Goal: Information Seeking & Learning: Learn about a topic

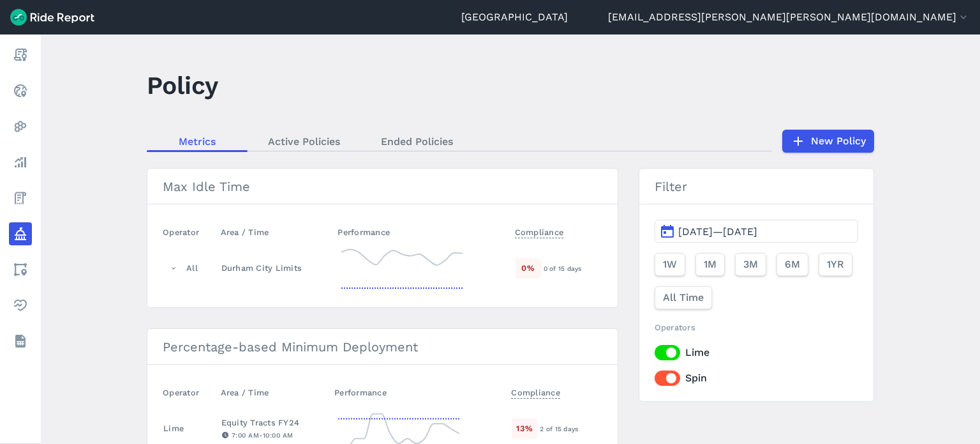
click at [567, 107] on header "Policy" at bounding box center [518, 89] width 743 height 49
click at [472, 68] on header "Policy" at bounding box center [518, 89] width 743 height 49
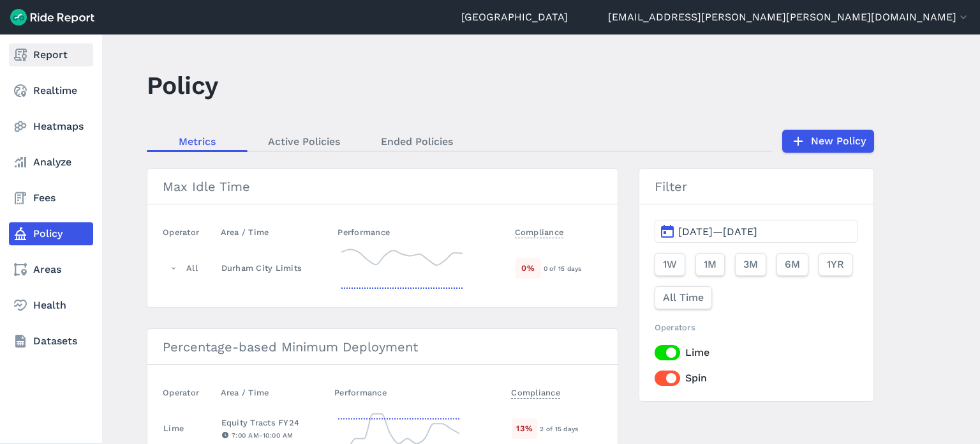
click at [38, 58] on link "Report" at bounding box center [51, 54] width 84 height 23
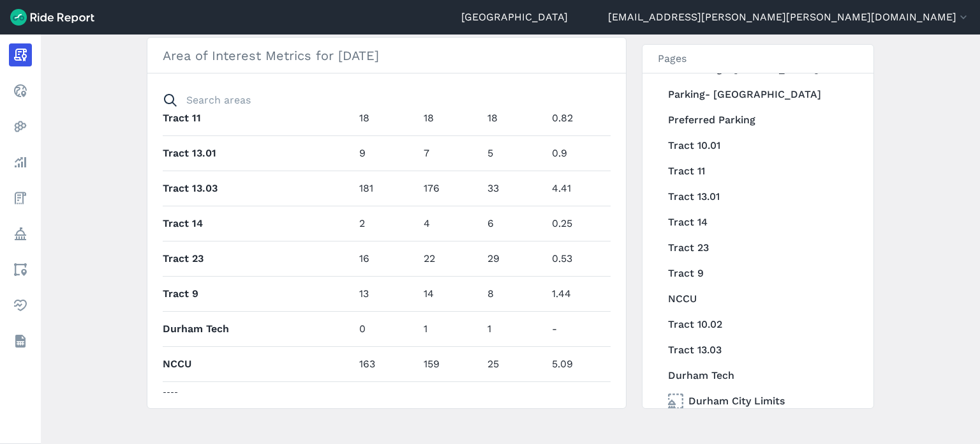
scroll to position [1008, 0]
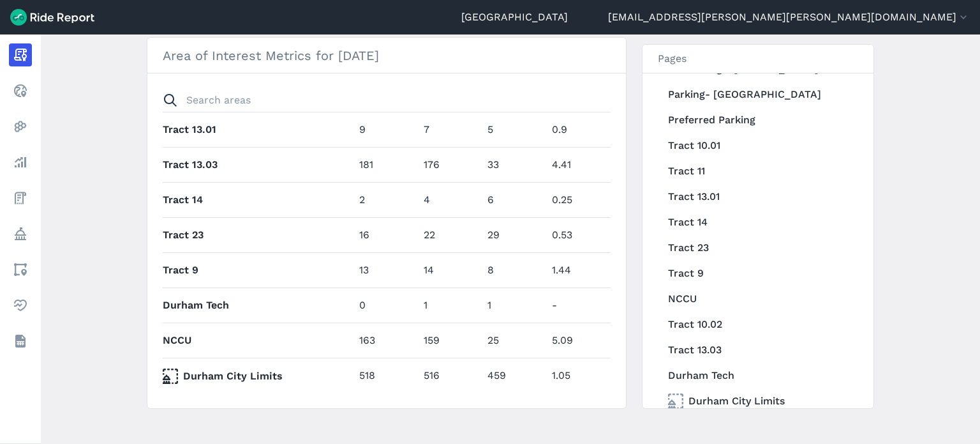
click at [86, 273] on main "[DATE] Daily Report Print Export CSV Prepared for Durham All vehicles (5) [DATE…" at bounding box center [511, 238] width 940 height 409
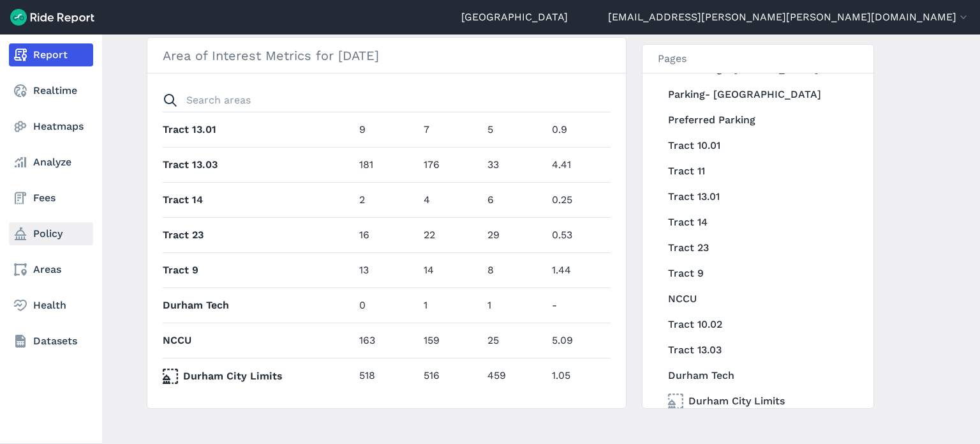
click at [13, 232] on icon at bounding box center [20, 233] width 15 height 15
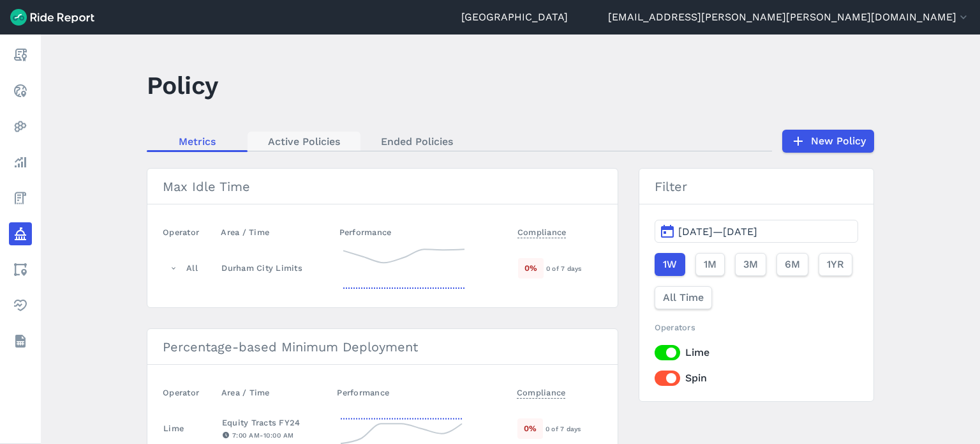
click at [282, 144] on link "Active Policies" at bounding box center [304, 140] width 113 height 19
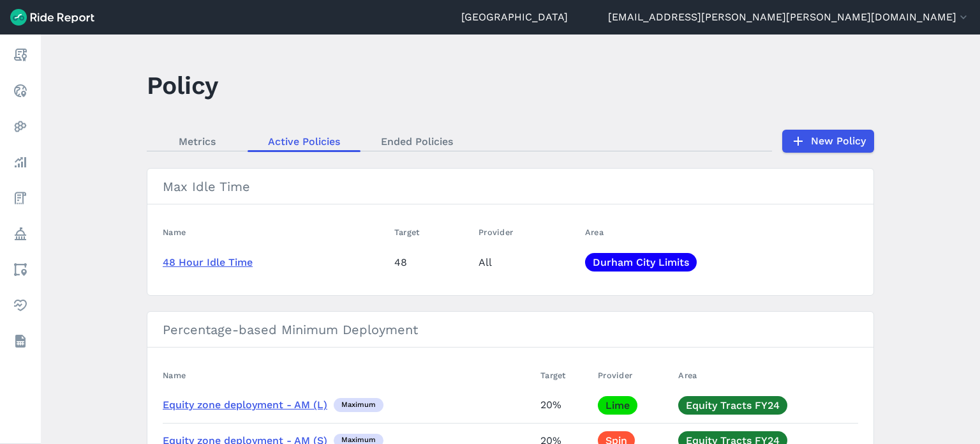
click at [89, 94] on main "Policy Metrics Active Policies Ended Policies New Policy Max Idle Time Name Tar…" at bounding box center [511, 238] width 940 height 409
click at [197, 140] on link "Metrics" at bounding box center [197, 140] width 101 height 19
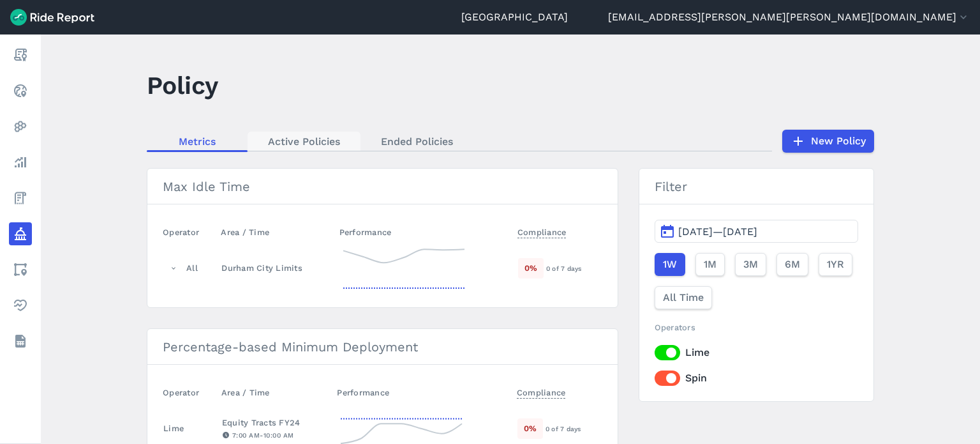
click at [293, 147] on link "Active Policies" at bounding box center [304, 140] width 113 height 19
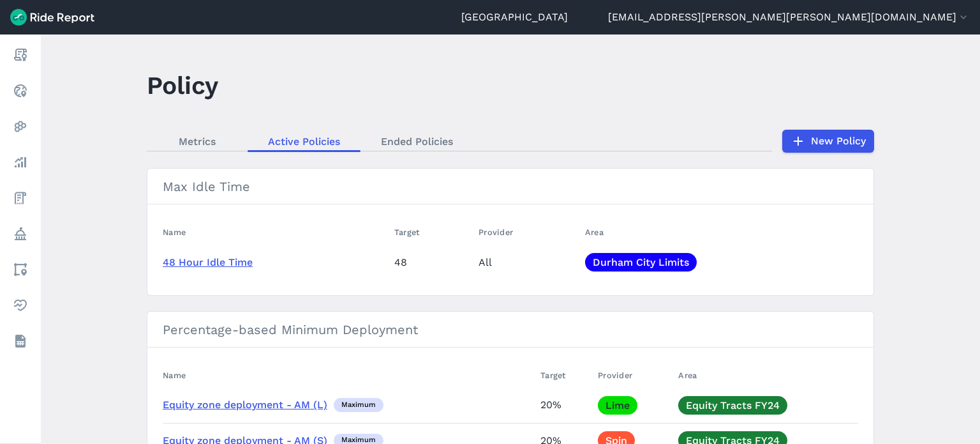
click at [100, 129] on main "Policy Metrics Active Policies Ended Policies New Policy Max Idle Time Name Tar…" at bounding box center [511, 238] width 940 height 409
click at [919, 218] on main "Policy Metrics Active Policies Ended Policies New Policy Max Idle Time Name Tar…" at bounding box center [511, 238] width 940 height 409
click at [843, 134] on link "New Policy" at bounding box center [828, 141] width 92 height 23
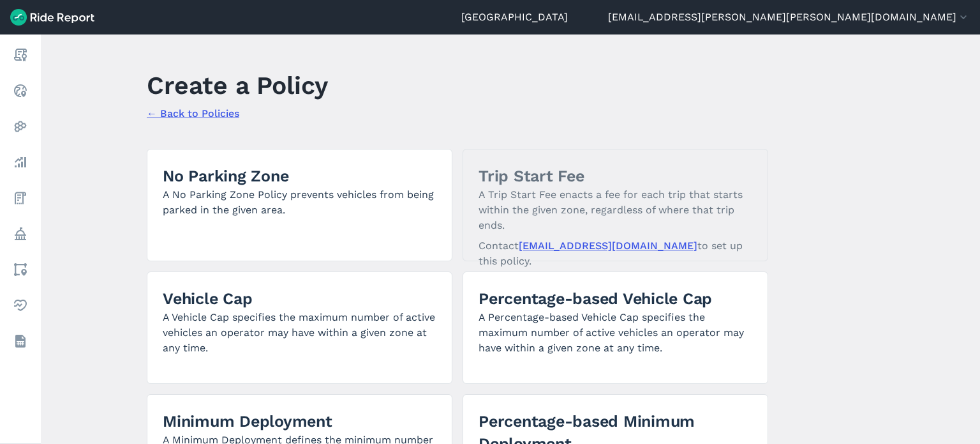
click at [225, 112] on link "← Back to Policies" at bounding box center [193, 113] width 93 height 12
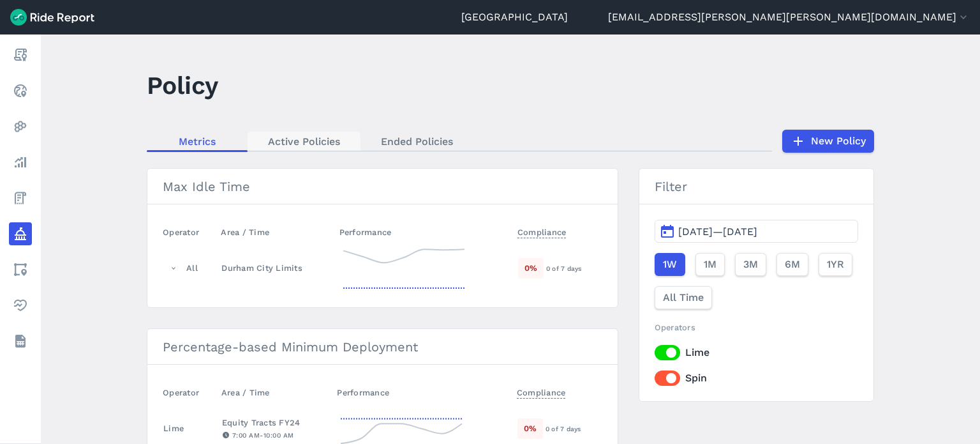
click at [308, 147] on link "Active Policies" at bounding box center [304, 140] width 113 height 19
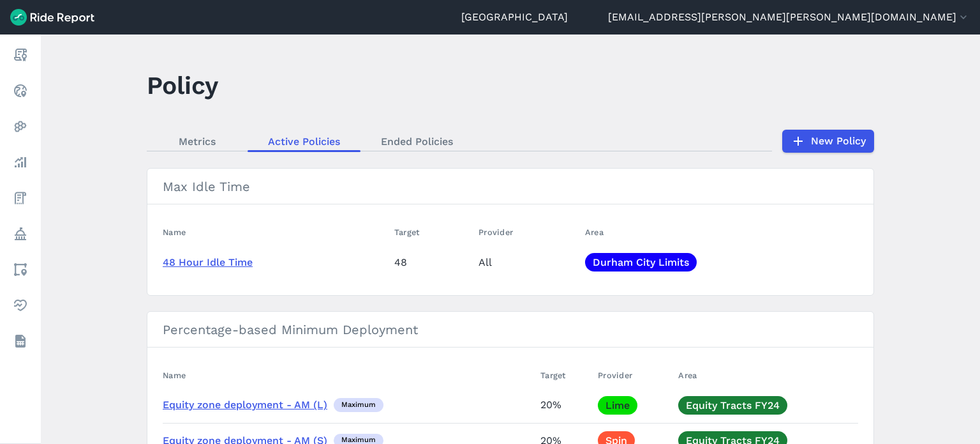
click at [899, 235] on main "Policy Metrics Active Policies Ended Policies New Policy Max Idle Time Name Tar…" at bounding box center [511, 238] width 940 height 409
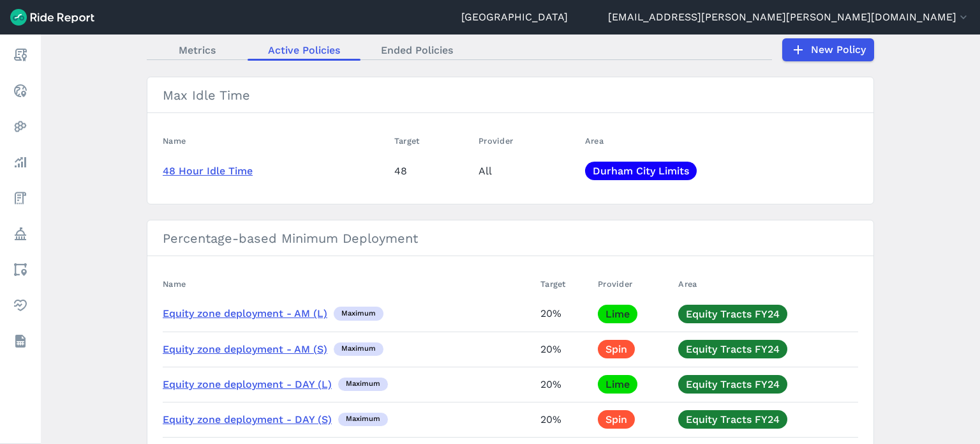
scroll to position [94, 0]
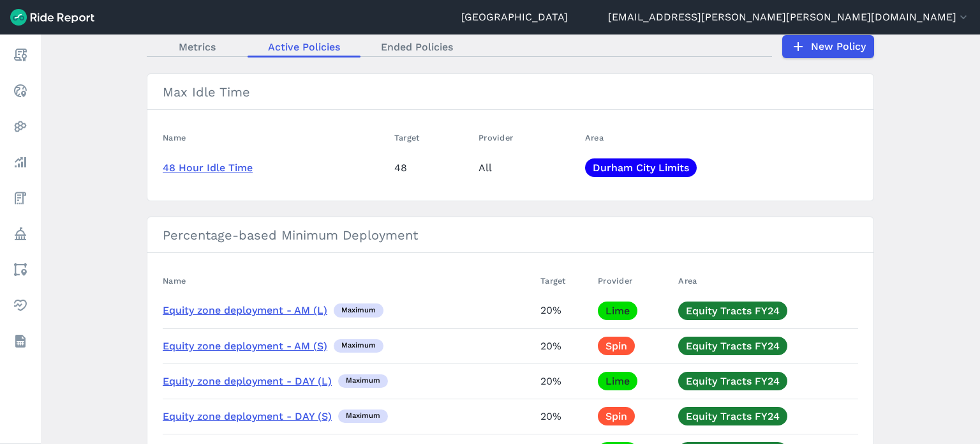
drag, startPoint x: 894, startPoint y: 164, endPoint x: 950, endPoint y: 140, distance: 61.8
click at [894, 164] on main "Policy Metrics Active Policies Ended Policies New Policy Max Idle Time Name Tar…" at bounding box center [511, 238] width 940 height 409
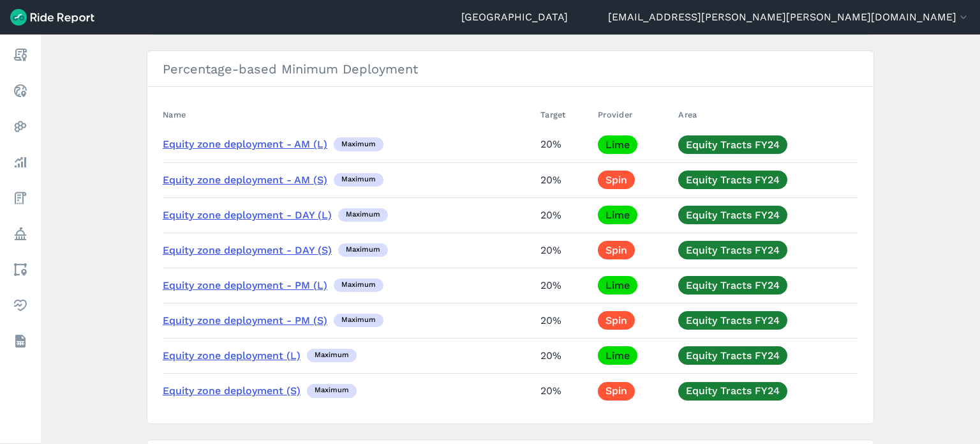
scroll to position [255, 0]
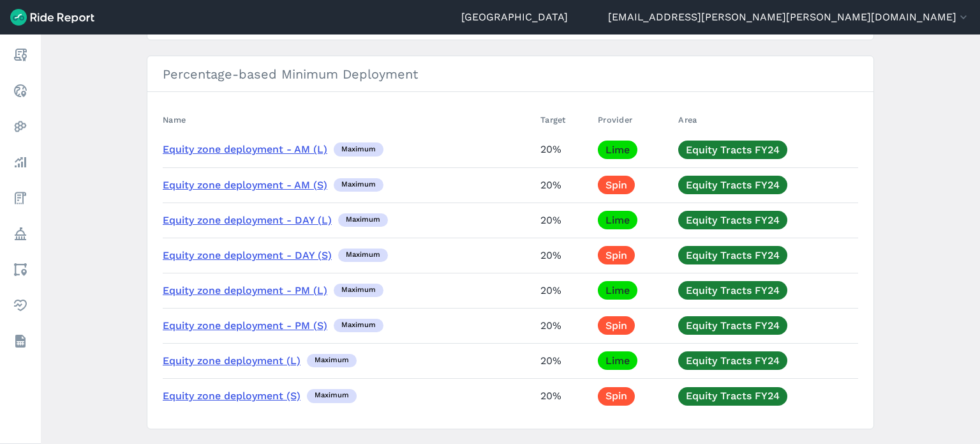
click at [916, 157] on main "Policy Metrics Active Policies Ended Policies New Policy Max Idle Time Name Tar…" at bounding box center [511, 238] width 940 height 409
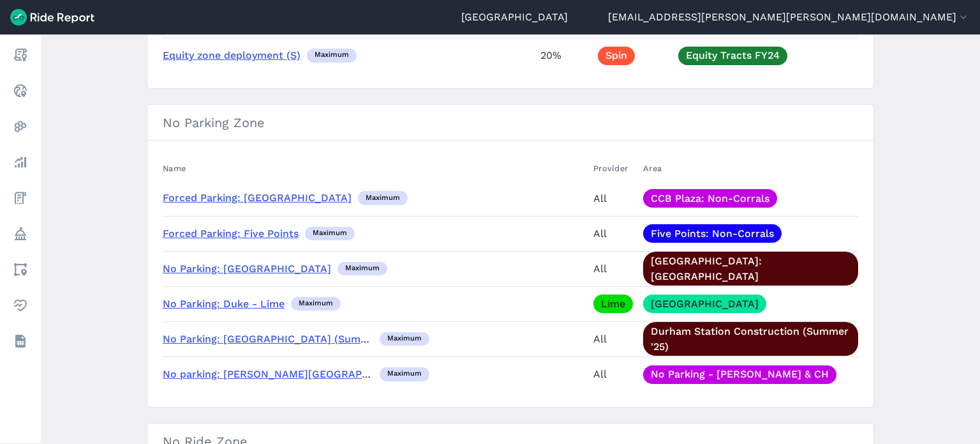
scroll to position [638, 0]
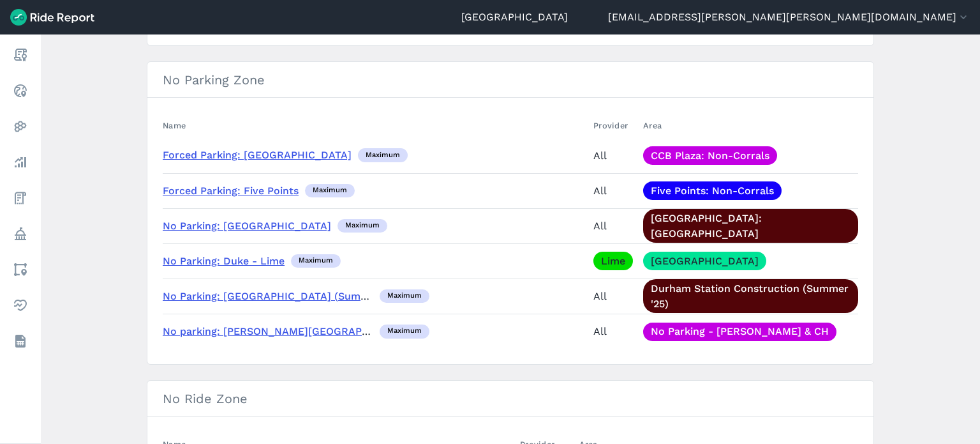
click at [937, 160] on main "Policy Metrics Active Policies Ended Policies New Policy Max Idle Time Name Tar…" at bounding box center [511, 238] width 940 height 409
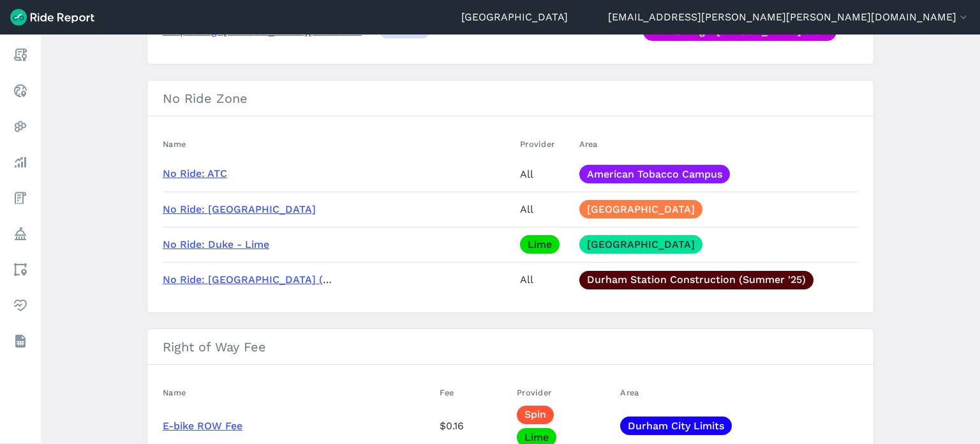
scroll to position [957, 0]
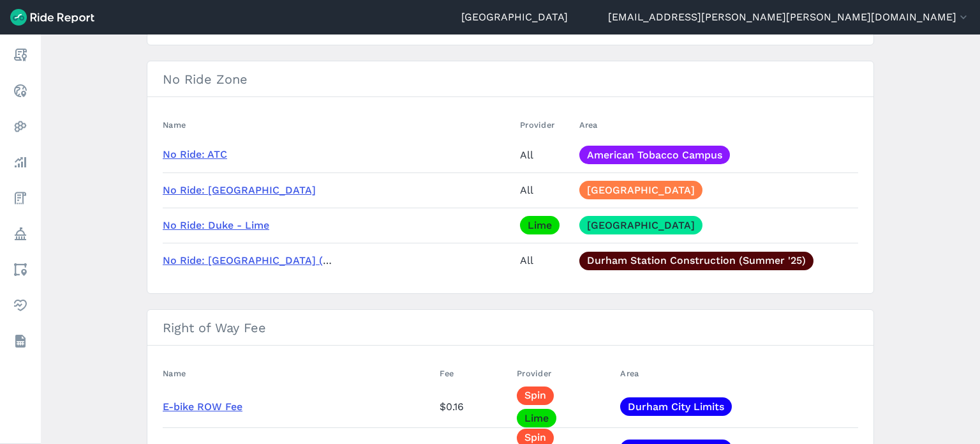
click at [916, 116] on main "Policy Metrics Active Policies Ended Policies New Policy Max Idle Time Name Tar…" at bounding box center [511, 238] width 940 height 409
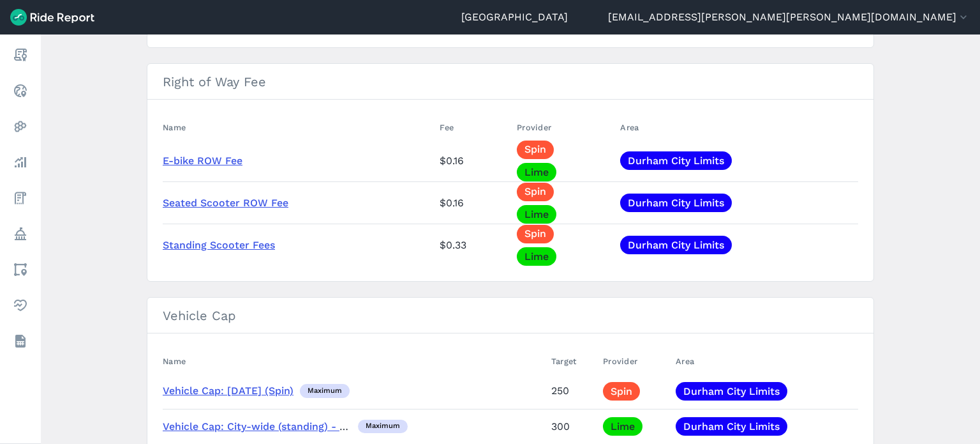
scroll to position [1213, 0]
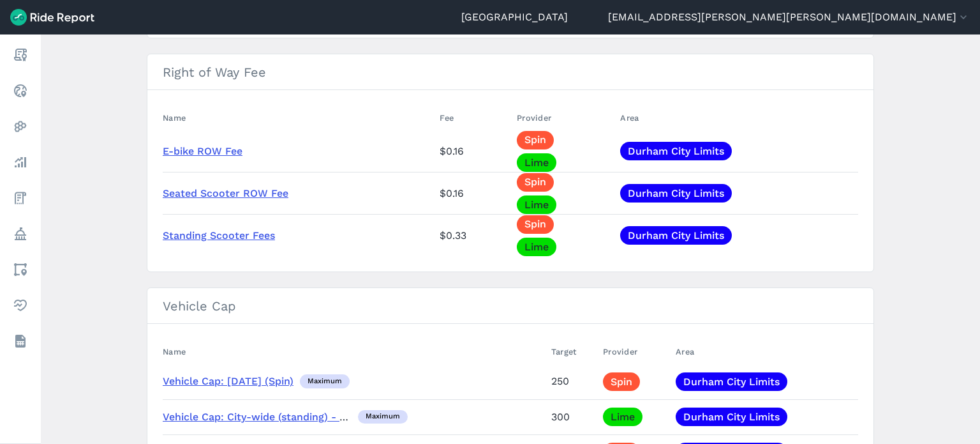
click at [105, 131] on main "Policy Metrics Active Policies Ended Policies New Policy Max Idle Time Name Tar…" at bounding box center [511, 238] width 940 height 409
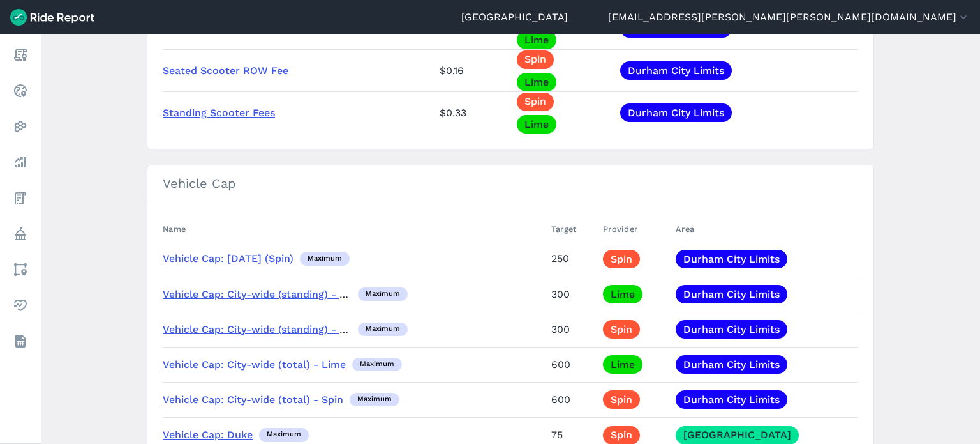
scroll to position [1404, 0]
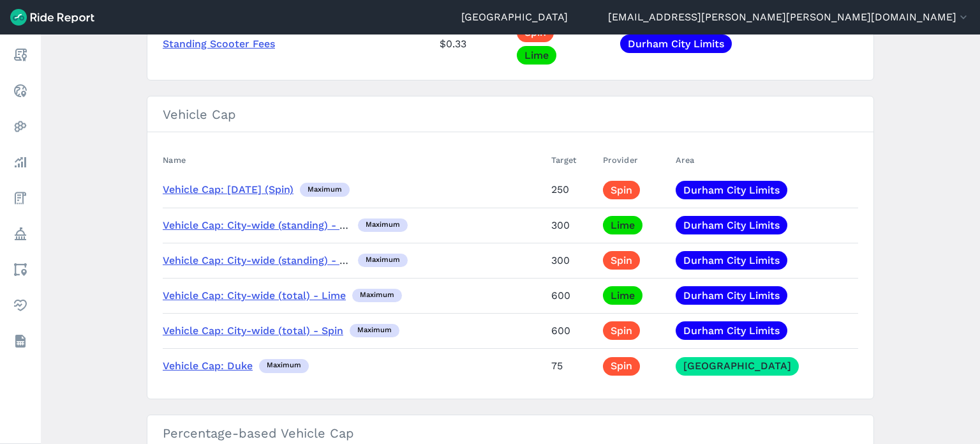
click at [922, 152] on main "Policy Metrics Active Policies Ended Policies New Policy Max Idle Time Name Tar…" at bounding box center [511, 238] width 940 height 409
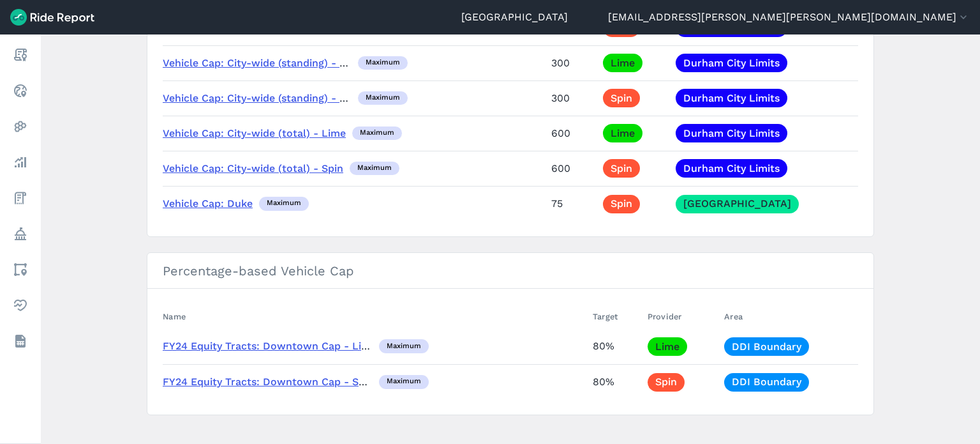
scroll to position [1578, 0]
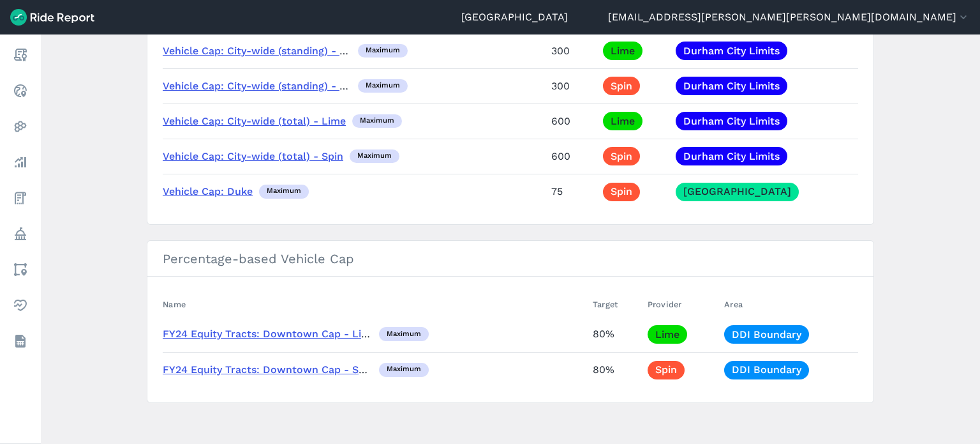
click at [112, 253] on main "Policy Metrics Active Policies Ended Policies New Policy Max Idle Time Name Tar…" at bounding box center [511, 238] width 940 height 409
click at [917, 89] on main "Policy Metrics Active Policies Ended Policies New Policy Max Idle Time Name Tar…" at bounding box center [511, 238] width 940 height 409
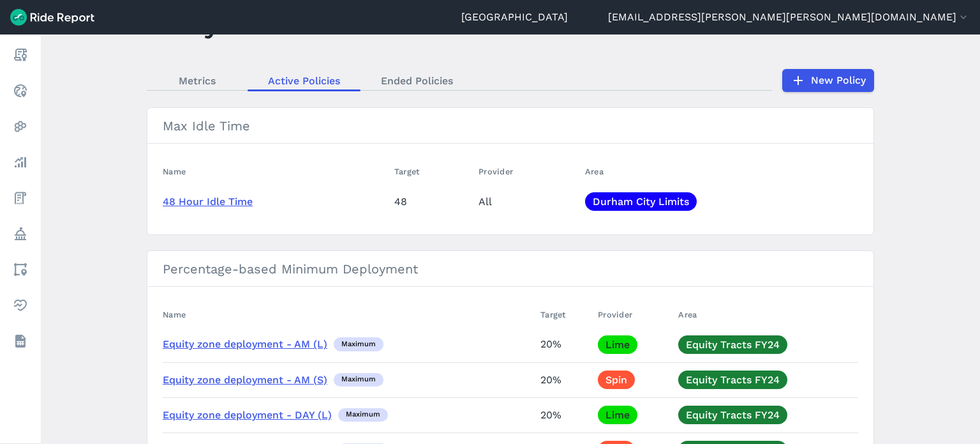
scroll to position [0, 0]
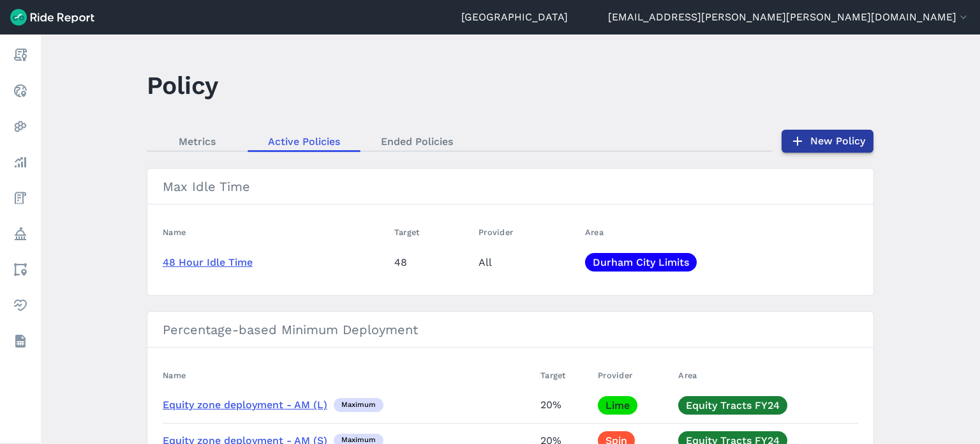
click at [838, 135] on link "New Policy" at bounding box center [828, 141] width 92 height 23
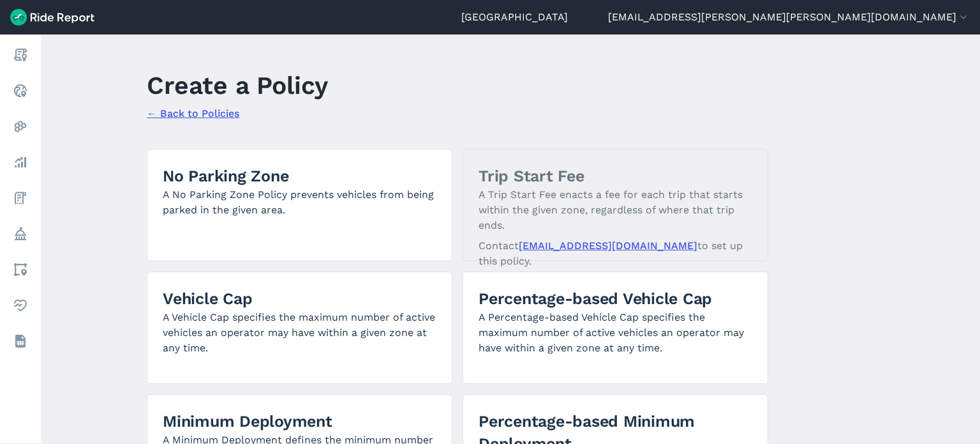
click at [892, 165] on main "Create a Policy ← Back to Policies No Parking Zone A No Parking Zone Policy pre…" at bounding box center [511, 238] width 940 height 409
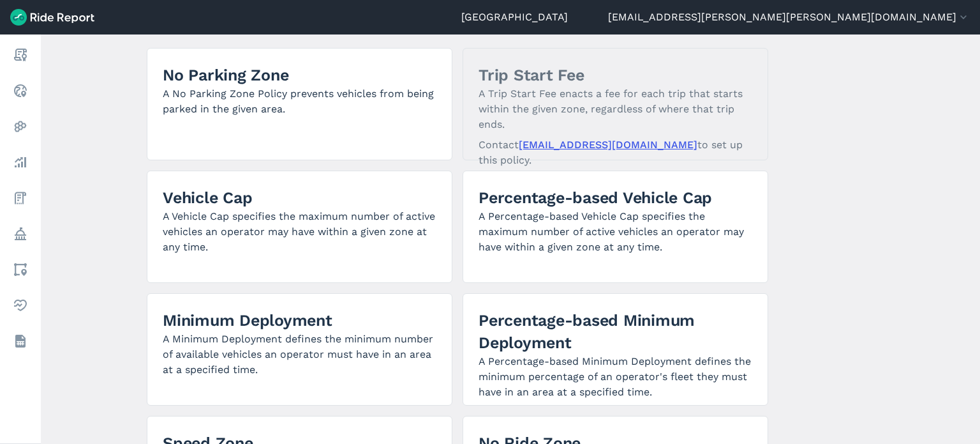
scroll to position [98, 0]
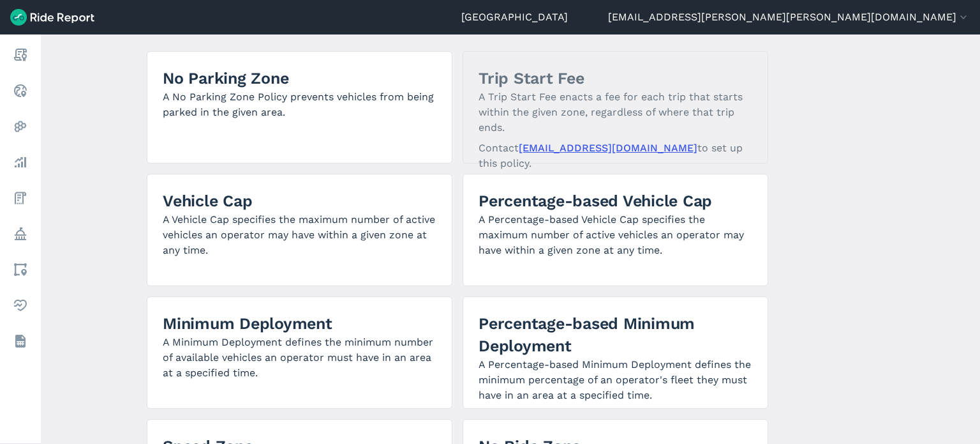
click at [839, 202] on main "Create a Policy ← Back to Policies No Parking Zone A No Parking Zone Policy pre…" at bounding box center [511, 238] width 940 height 409
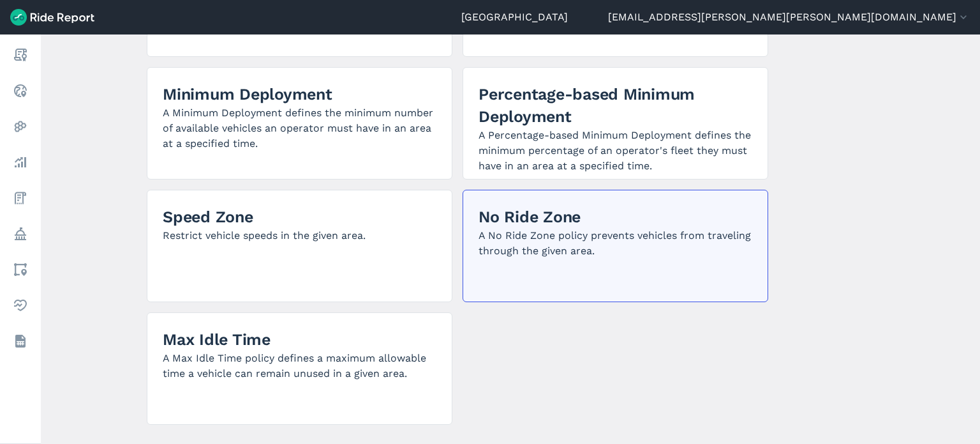
scroll to position [353, 0]
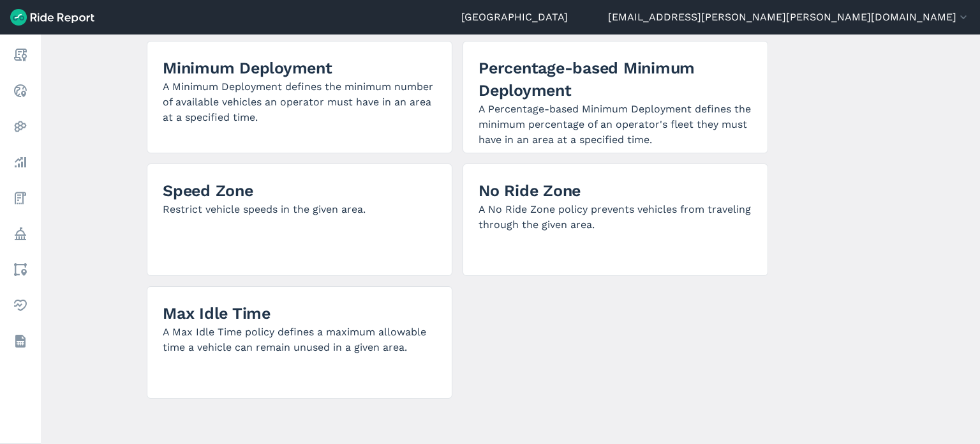
click at [877, 114] on main "Create a Policy ← Back to Policies No Parking Zone A No Parking Zone Policy pre…" at bounding box center [511, 238] width 940 height 409
drag, startPoint x: 896, startPoint y: 327, endPoint x: 724, endPoint y: 344, distance: 172.6
click at [896, 327] on main "Create a Policy ← Back to Policies No Parking Zone A No Parking Zone Policy pre…" at bounding box center [511, 238] width 940 height 409
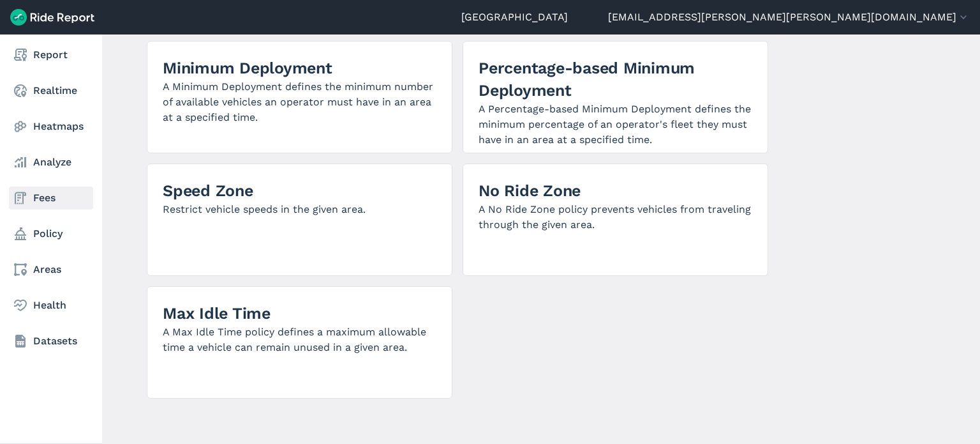
click at [66, 194] on link "Fees" at bounding box center [51, 197] width 84 height 23
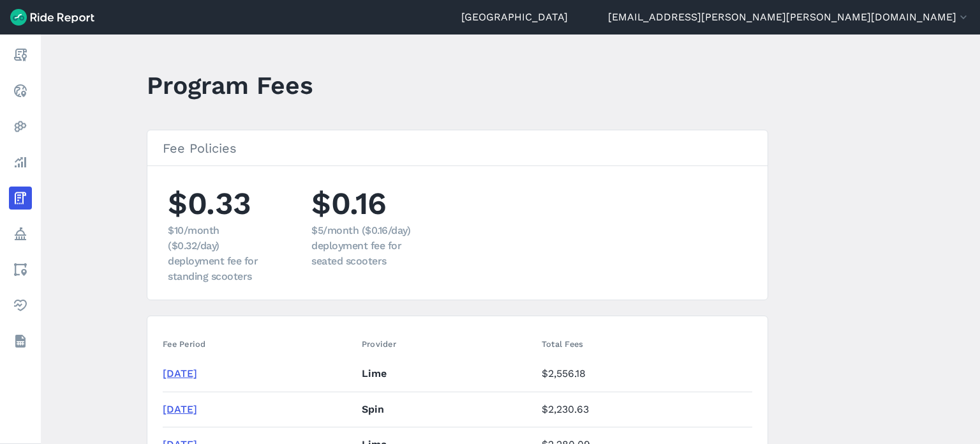
click at [872, 271] on main "Program Fees Fee Policies $0.33 $10/month ($0.32/day) deployment fee for standi…" at bounding box center [511, 238] width 940 height 409
click at [800, 241] on main "Program Fees Fee Policies $0.33 $10/month ($0.32/day) deployment fee for standi…" at bounding box center [511, 238] width 940 height 409
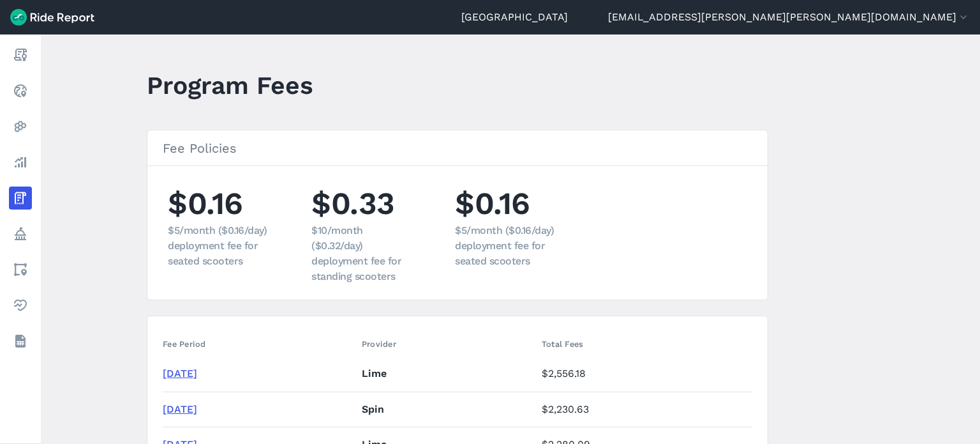
click at [881, 306] on main "Program Fees Fee Policies $0.16 $5/month ($0.16/day) deployment fee for seated …" at bounding box center [511, 238] width 940 height 409
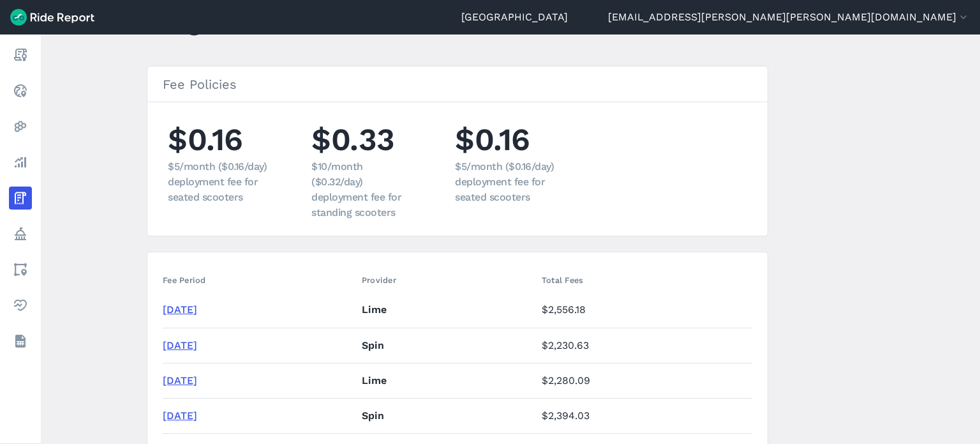
click at [197, 345] on link "[DATE]" at bounding box center [180, 345] width 34 height 12
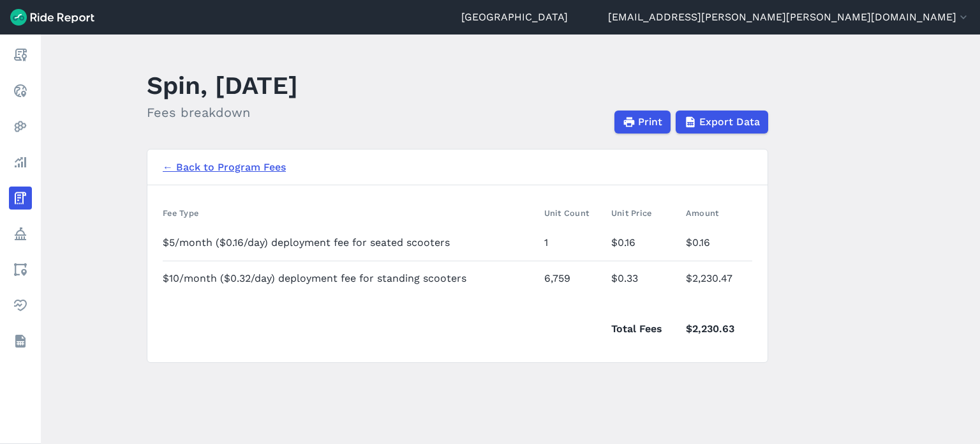
click at [87, 139] on main "Spin, August 2025 Fees breakdown Print Export Data ← Back to Program Fees Fee T…" at bounding box center [511, 238] width 940 height 409
click at [241, 168] on link "← Back to Program Fees" at bounding box center [224, 167] width 123 height 15
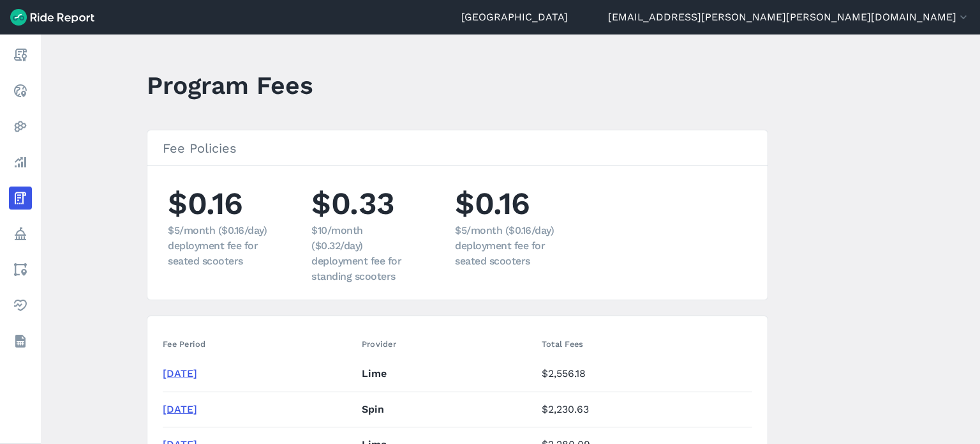
click at [826, 226] on main "Program Fees Fee Policies $0.16 $5/month ($0.16/day) deployment fee for seated …" at bounding box center [511, 238] width 940 height 409
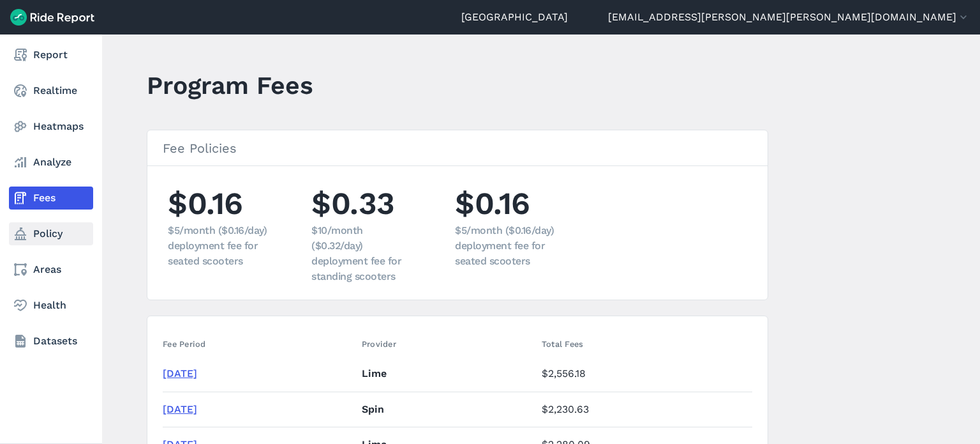
click at [46, 227] on link "Policy" at bounding box center [51, 233] width 84 height 23
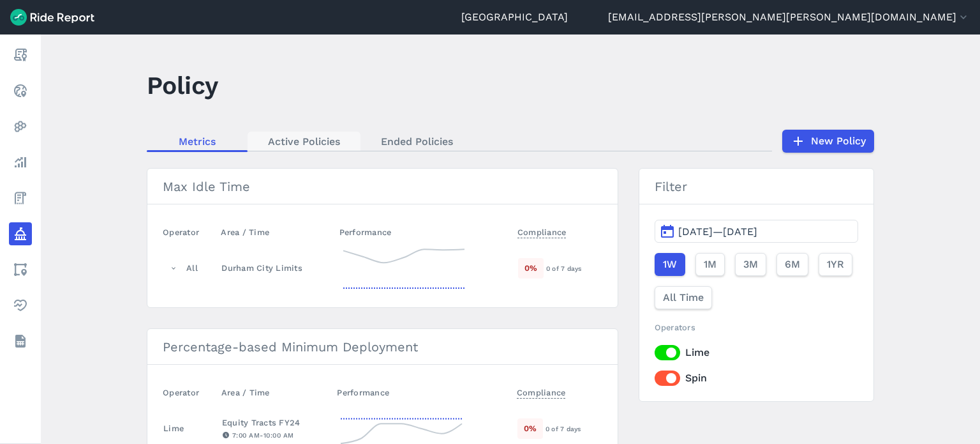
click at [290, 140] on link "Active Policies" at bounding box center [304, 140] width 113 height 19
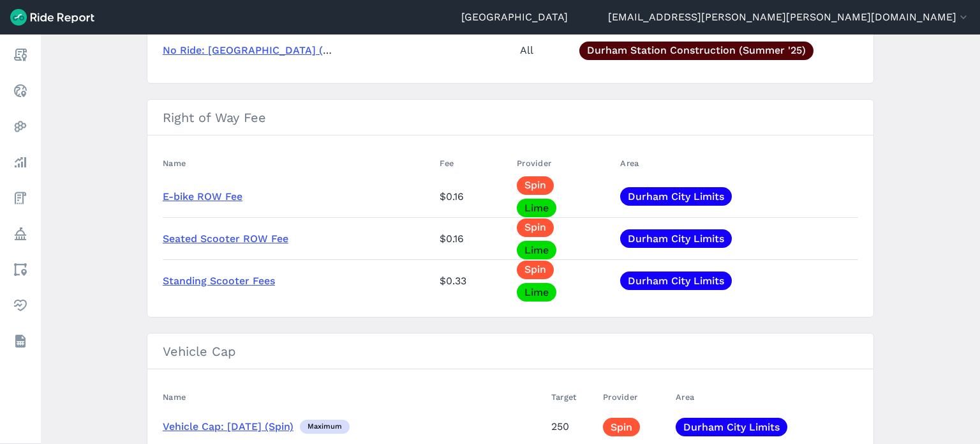
scroll to position [1149, 0]
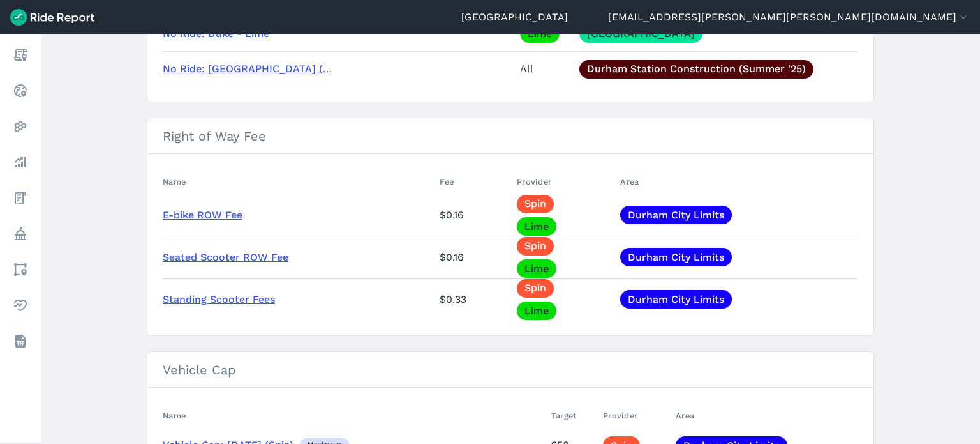
click at [188, 209] on link "E-bike ROW Fee" at bounding box center [203, 215] width 80 height 12
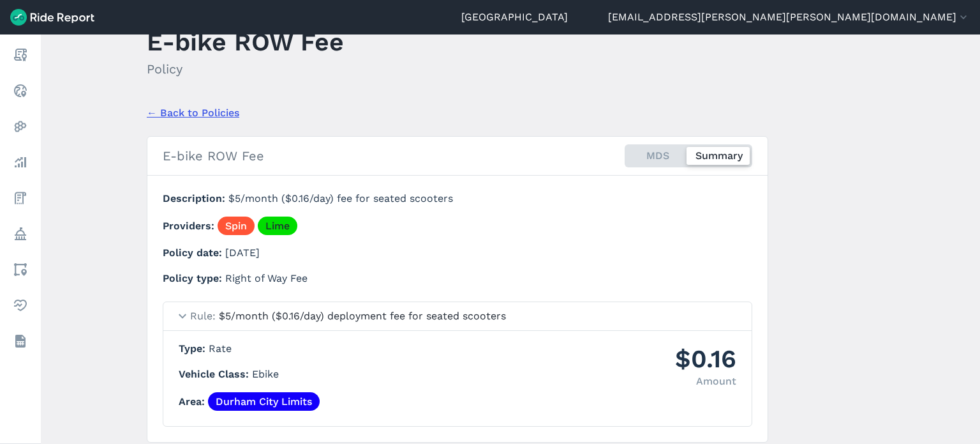
scroll to position [87, 0]
